Goal: Share content: Share content

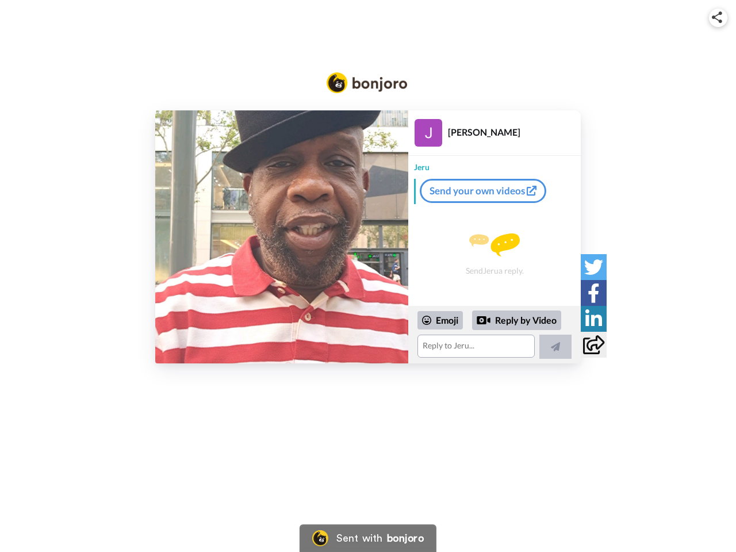
click at [718, 17] on img at bounding box center [717, 18] width 10 height 12
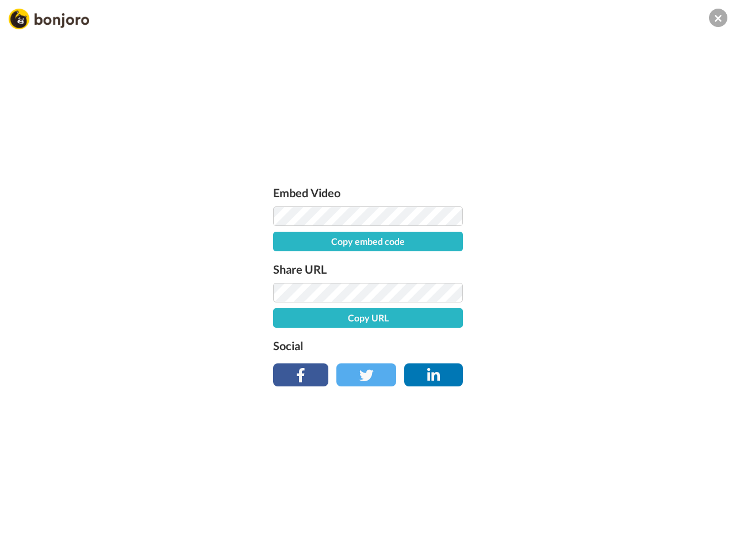
click at [282, 237] on button "Copy embed code" at bounding box center [368, 242] width 190 height 20
click at [495, 335] on div "Embed Video Embed code copied! Share URL Copy URL Social" at bounding box center [368, 338] width 736 height 552
click at [440, 320] on button "Copy URL" at bounding box center [368, 318] width 190 height 20
click at [517, 320] on div "Embed Video Embed code copied! Share URL URL copied! Social" at bounding box center [368, 338] width 736 height 552
click at [556, 347] on div "Embed Video Embed code copied! Share URL URL copied! Social" at bounding box center [368, 338] width 736 height 552
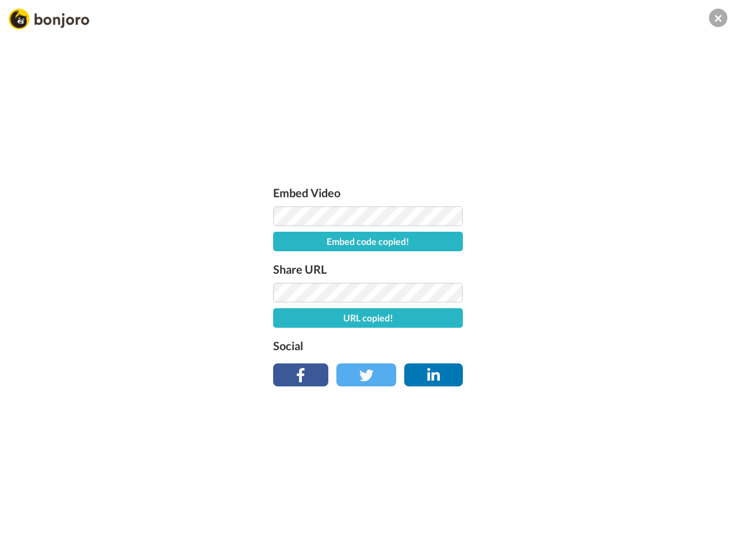
click at [593, 267] on div "Embed Video Embed code copied! Share URL URL copied! Social" at bounding box center [368, 338] width 736 height 552
click at [593, 293] on div "Embed Video Embed code copied! Share URL URL copied! Social" at bounding box center [368, 338] width 736 height 552
click at [593, 319] on div "Embed Video Embed code copied! Share URL URL copied! Social" at bounding box center [368, 338] width 736 height 552
click at [593, 344] on div "Embed Video Embed code copied! Share URL URL copied! Social" at bounding box center [368, 338] width 736 height 552
